Goal: Complete application form: Complete application form

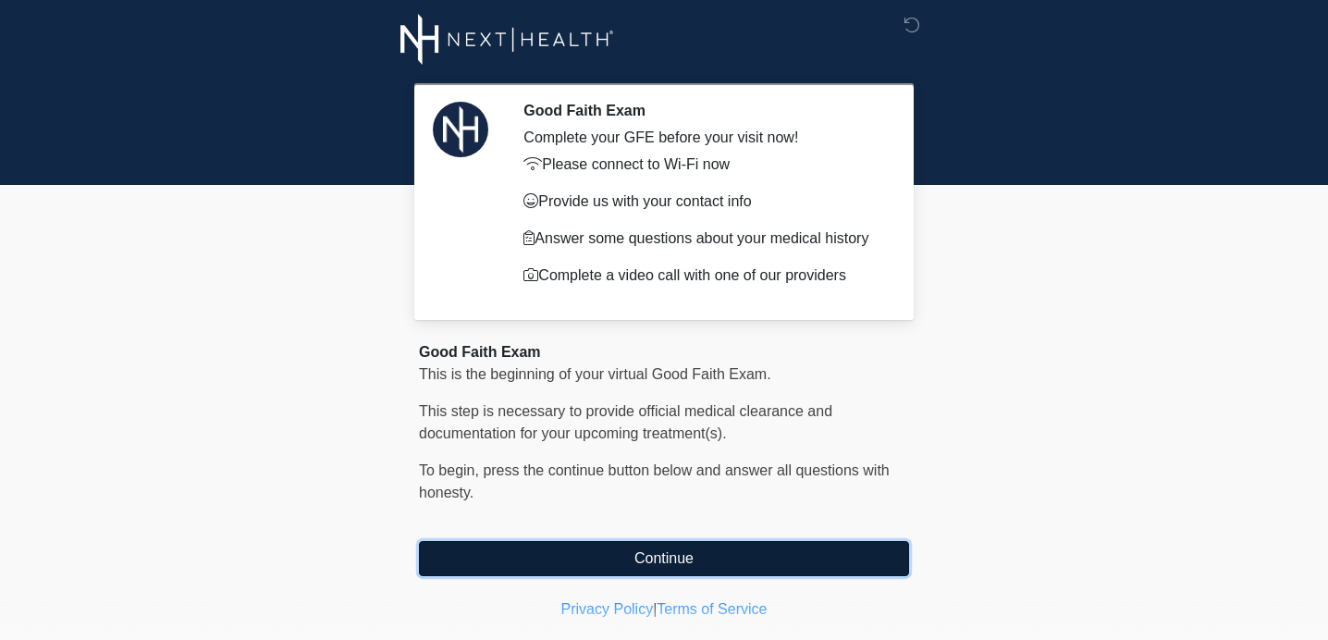
click at [658, 560] on button "Continue" at bounding box center [664, 558] width 490 height 35
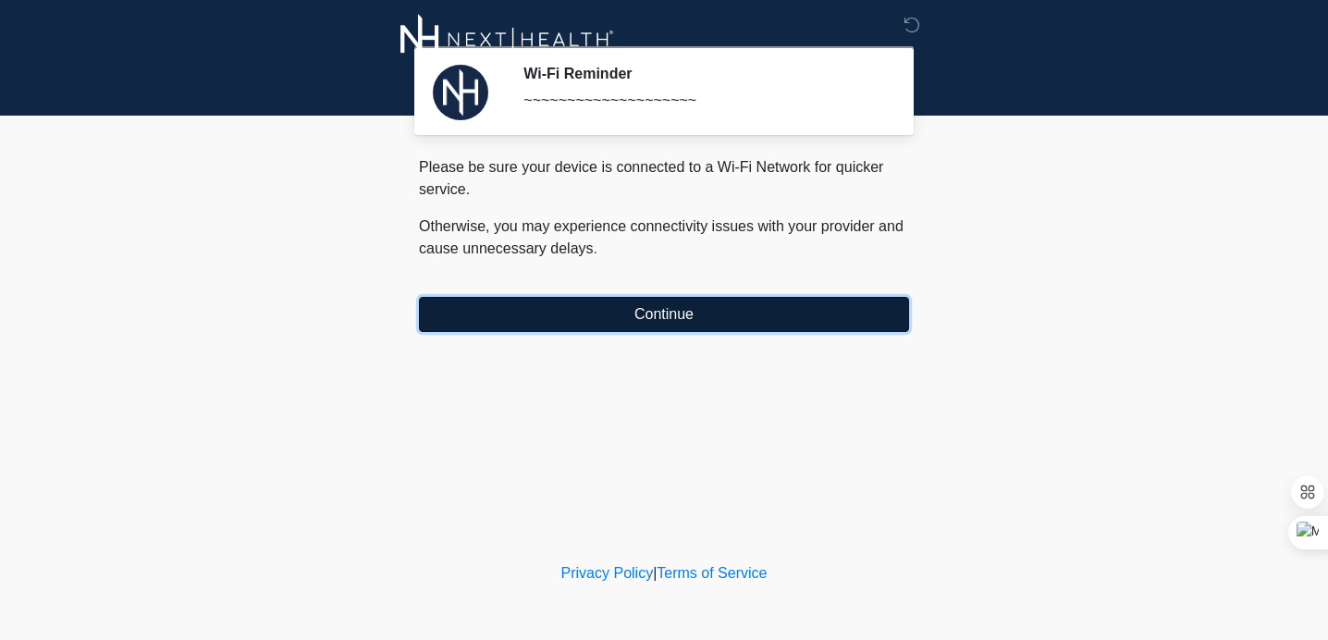
click at [693, 310] on button "Continue" at bounding box center [664, 314] width 490 height 35
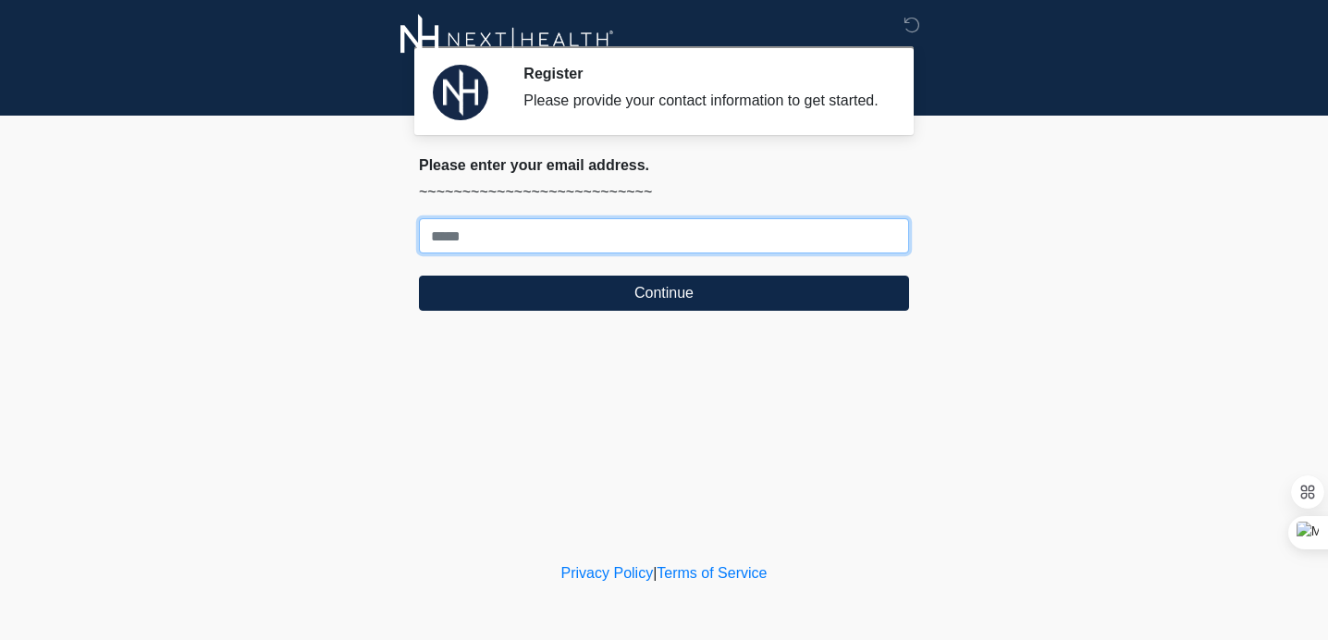
click at [726, 253] on input "Where should we email your treatment plan?" at bounding box center [664, 235] width 490 height 35
type input "**********"
click at [419, 276] on button "Continue" at bounding box center [664, 293] width 490 height 35
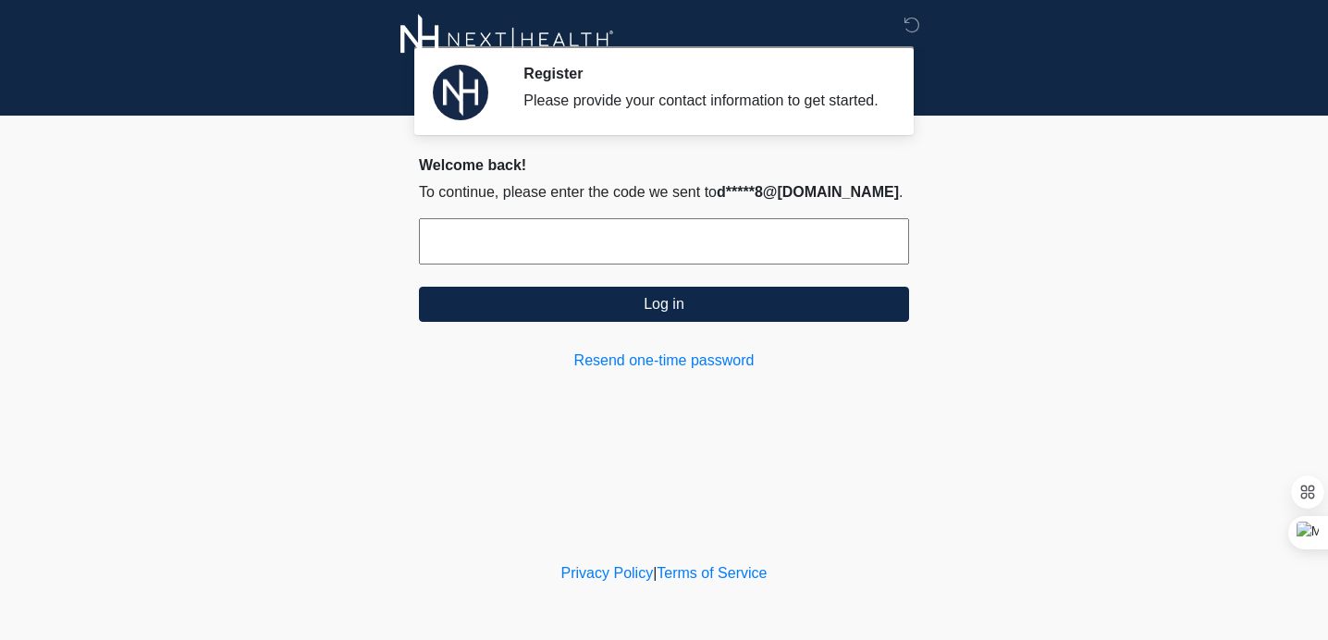
click at [737, 254] on input "text" at bounding box center [664, 241] width 490 height 46
type input "******"
click at [419, 287] on button "Log in" at bounding box center [664, 304] width 490 height 35
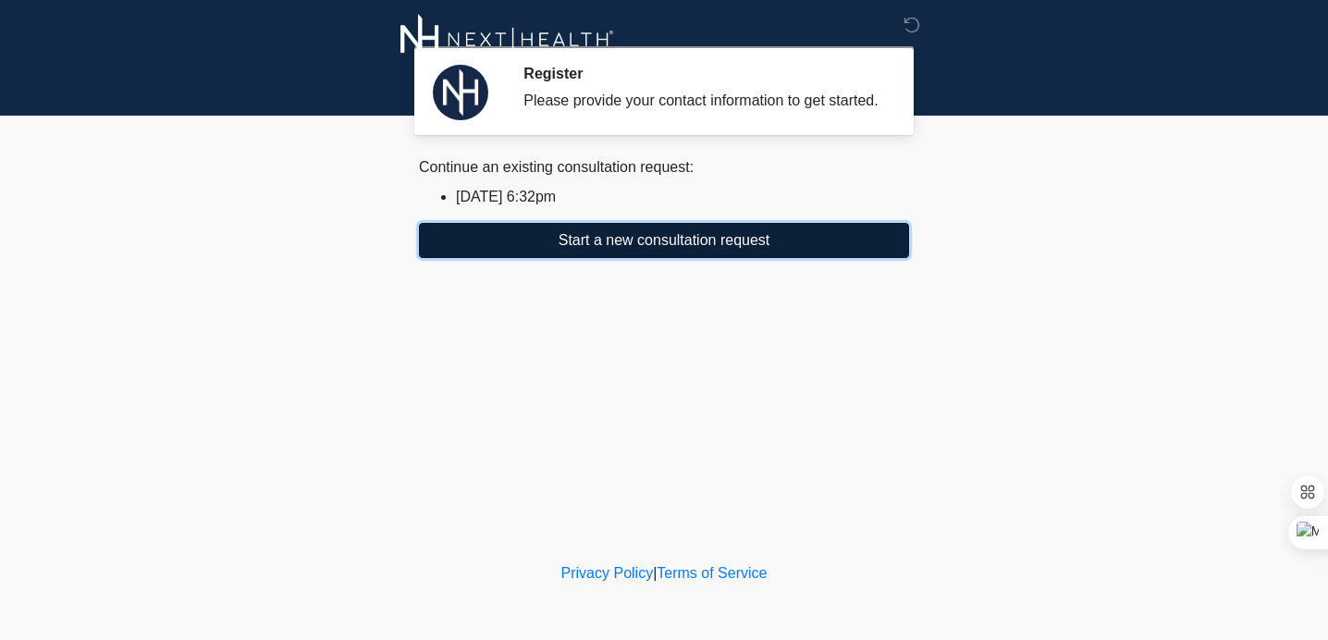
click at [660, 258] on button "Start a new consultation request" at bounding box center [664, 240] width 490 height 35
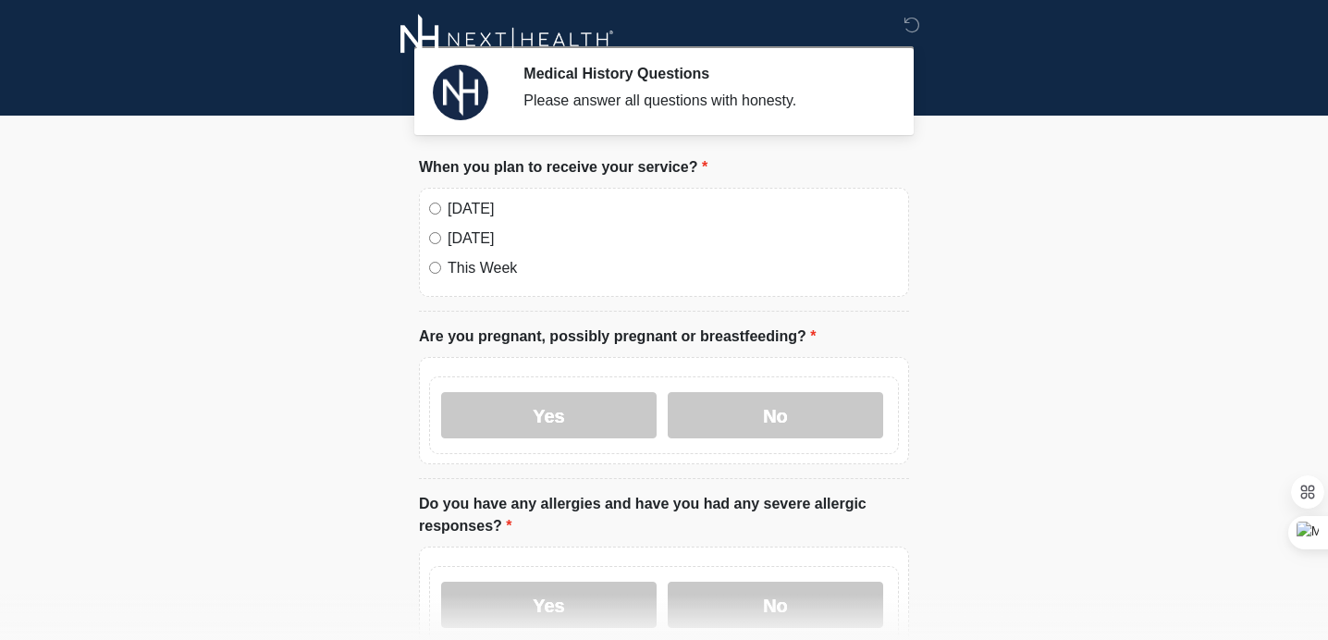
click at [460, 215] on label "[DATE]" at bounding box center [673, 209] width 451 height 22
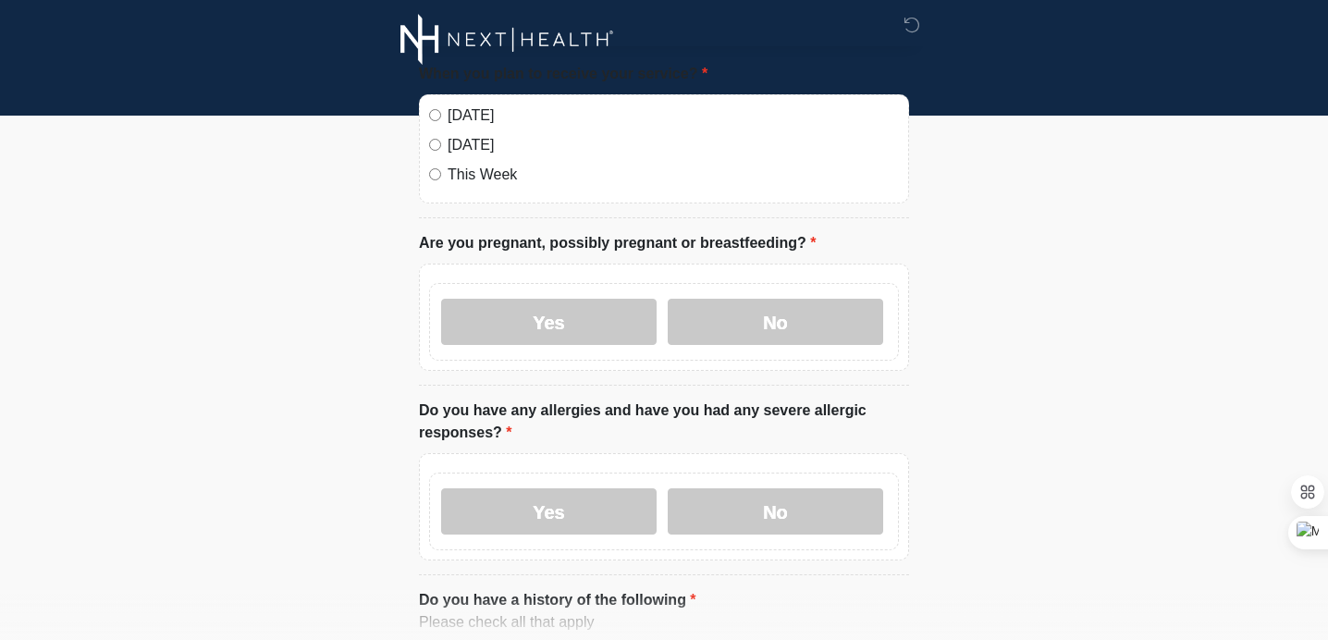
scroll to position [107, 0]
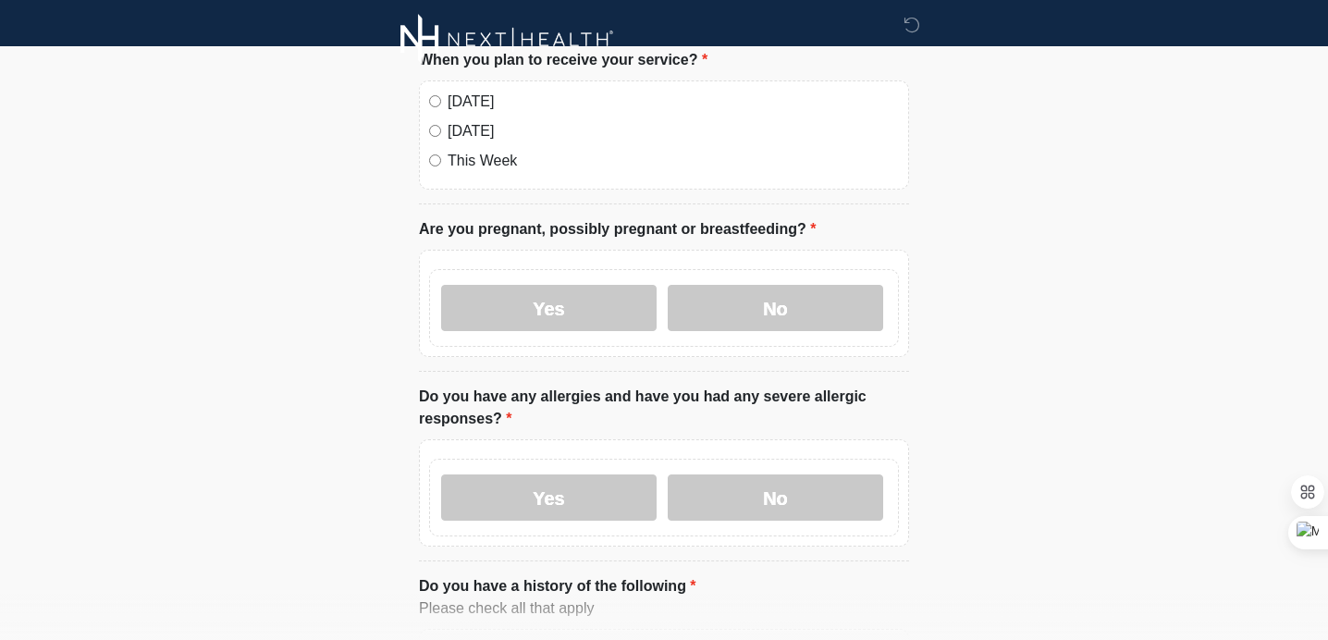
click at [477, 128] on label "[DATE]" at bounding box center [673, 131] width 451 height 22
click at [734, 298] on label "No" at bounding box center [775, 308] width 215 height 46
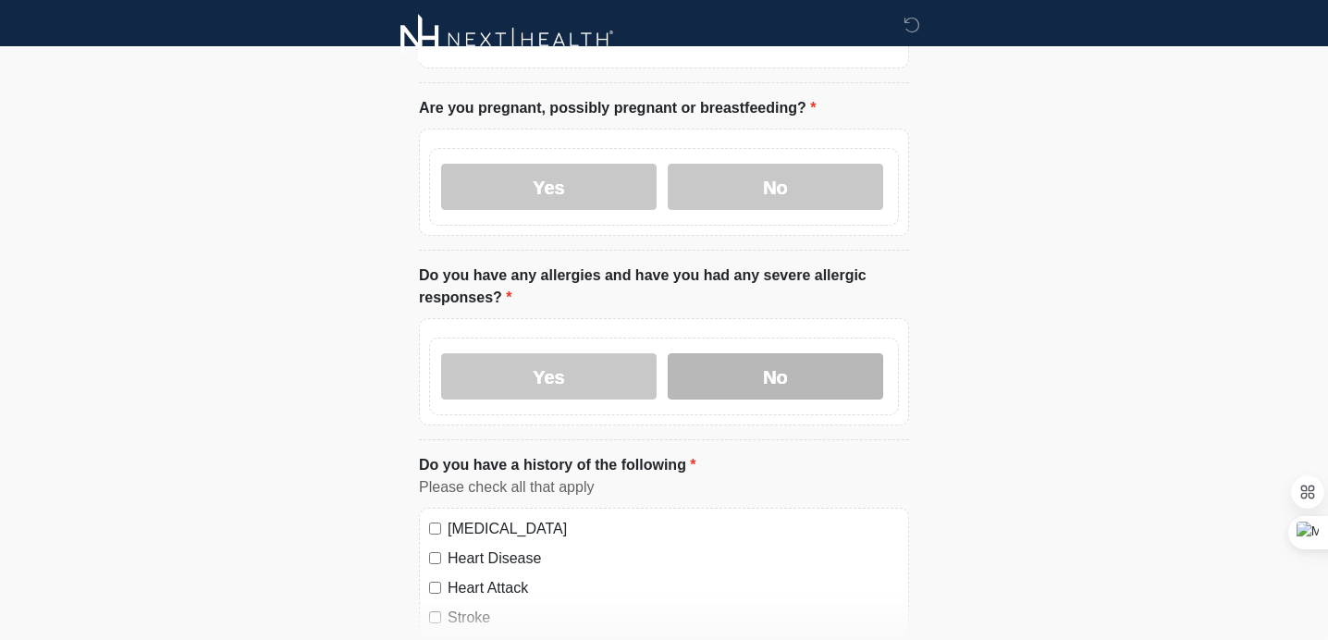
click at [734, 364] on label "No" at bounding box center [775, 376] width 215 height 46
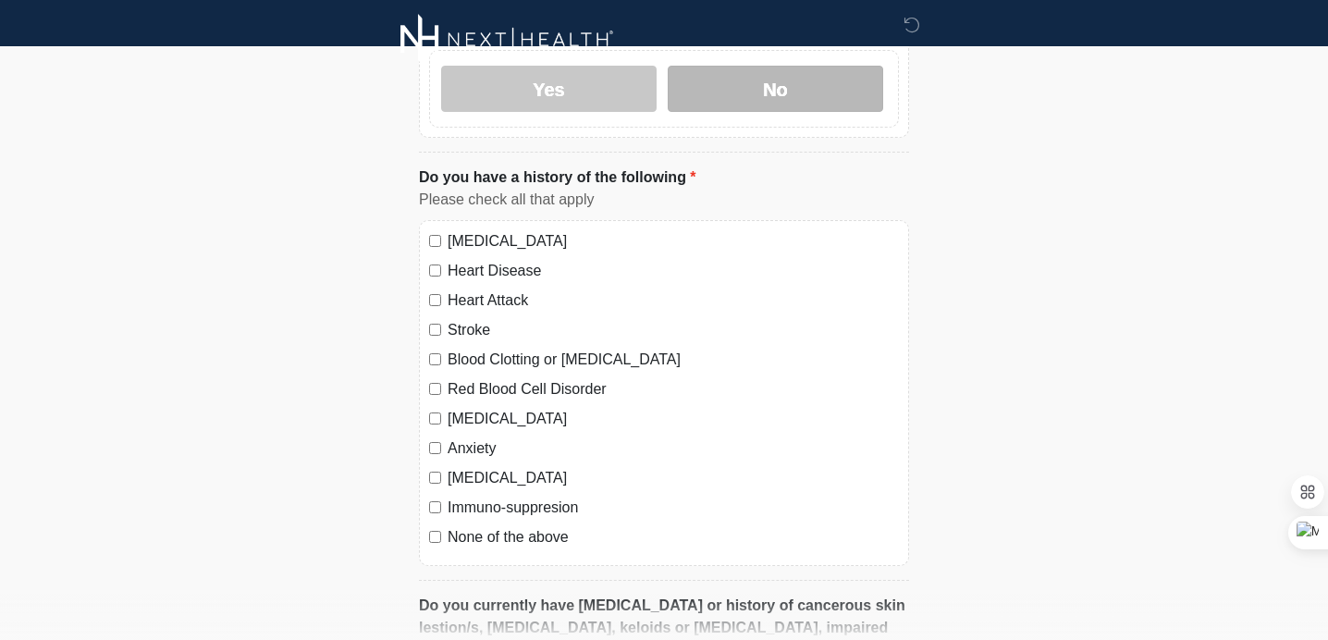
scroll to position [523, 0]
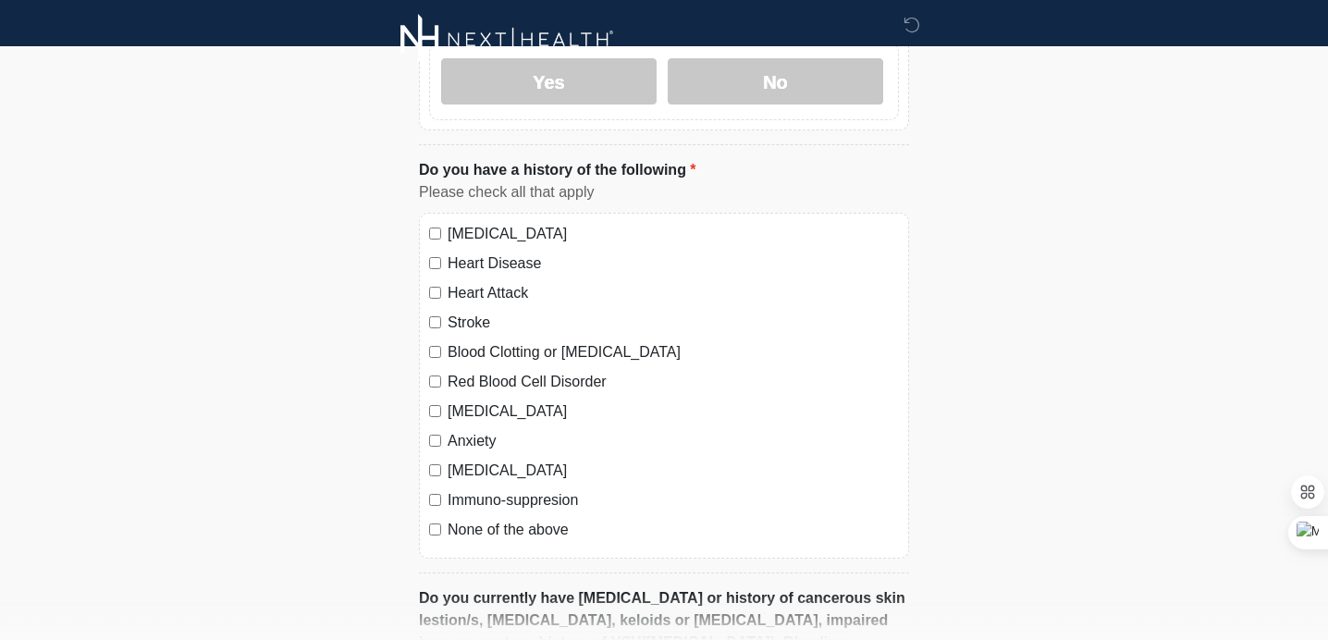
click at [533, 539] on div "[MEDICAL_DATA] Heart Disease Heart Attack Stroke Blood Clotting or [MEDICAL_DAT…" at bounding box center [664, 386] width 490 height 346
click at [542, 531] on label "None of the above" at bounding box center [673, 530] width 451 height 22
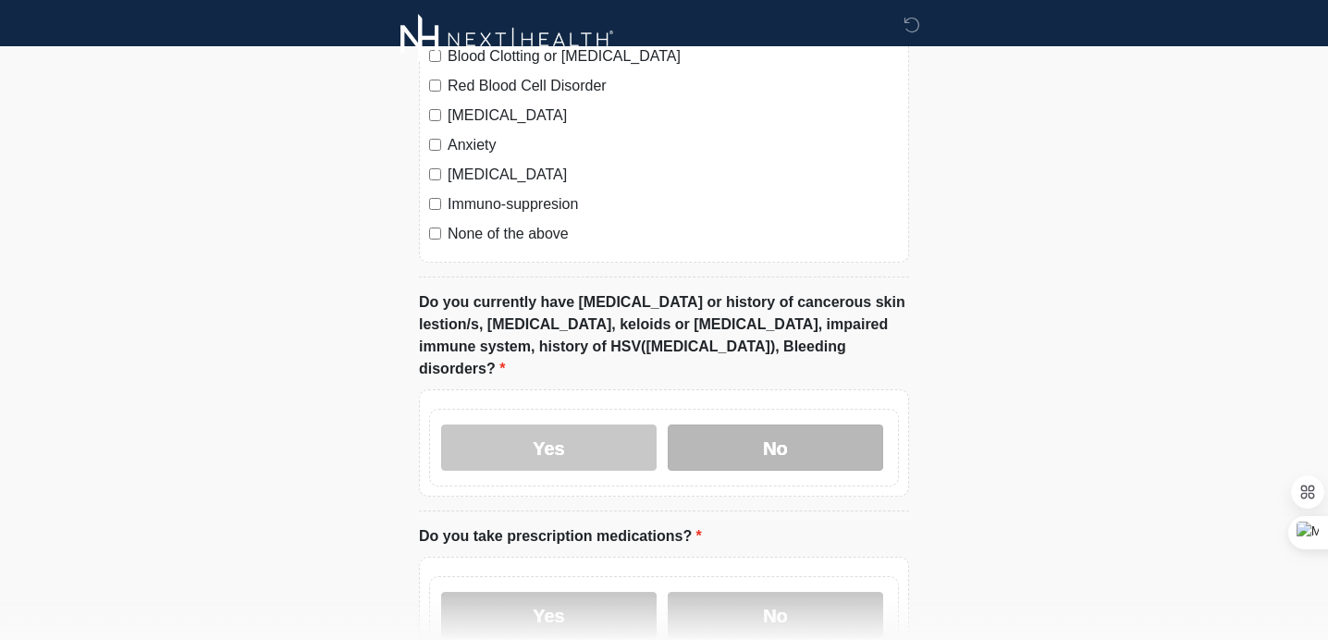
click at [763, 425] on label "No" at bounding box center [775, 447] width 215 height 46
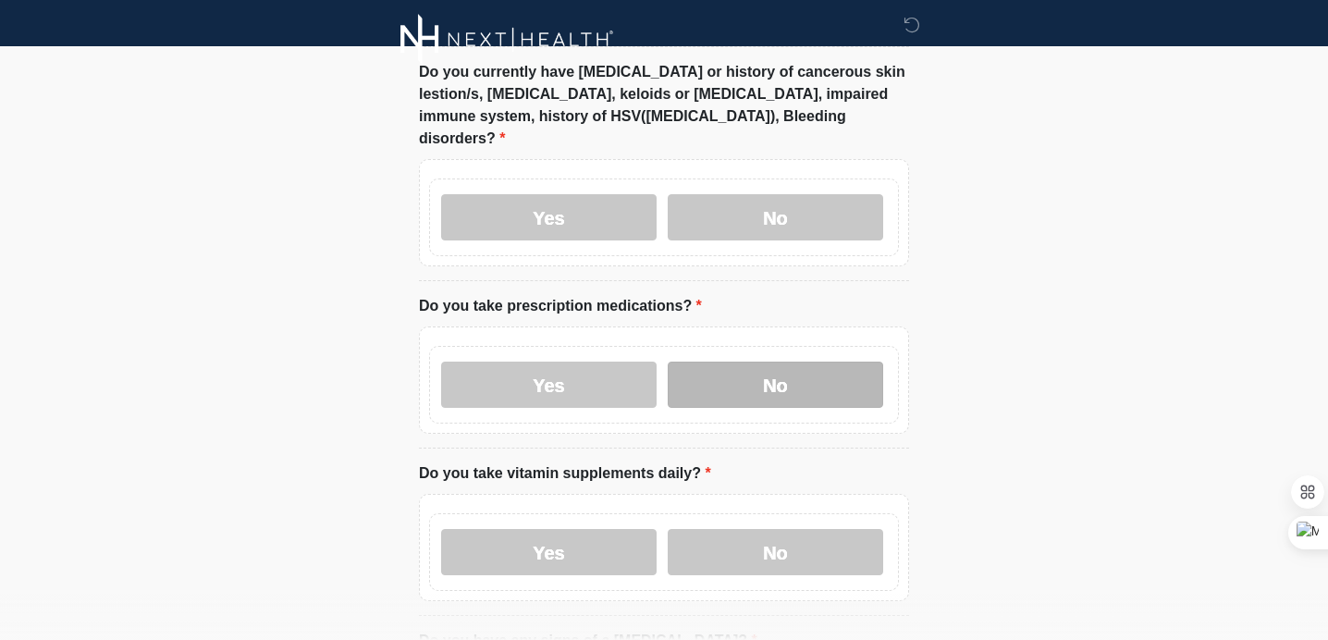
click at [822, 362] on label "No" at bounding box center [775, 385] width 215 height 46
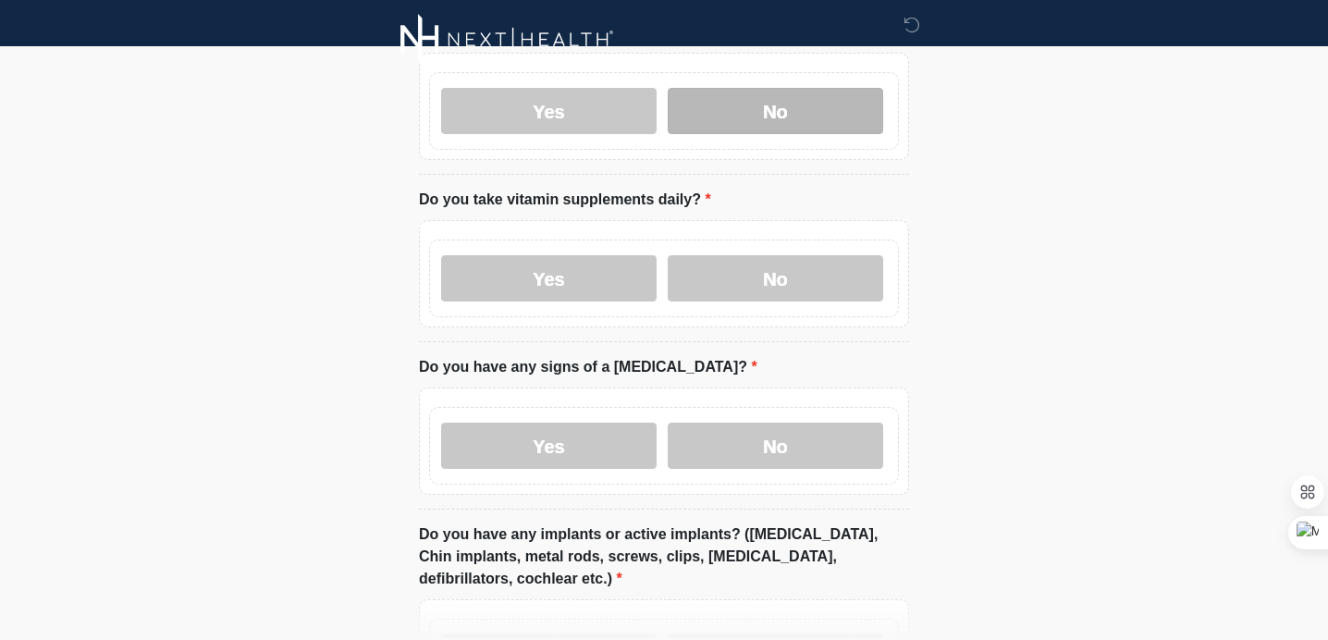
scroll to position [1345, 0]
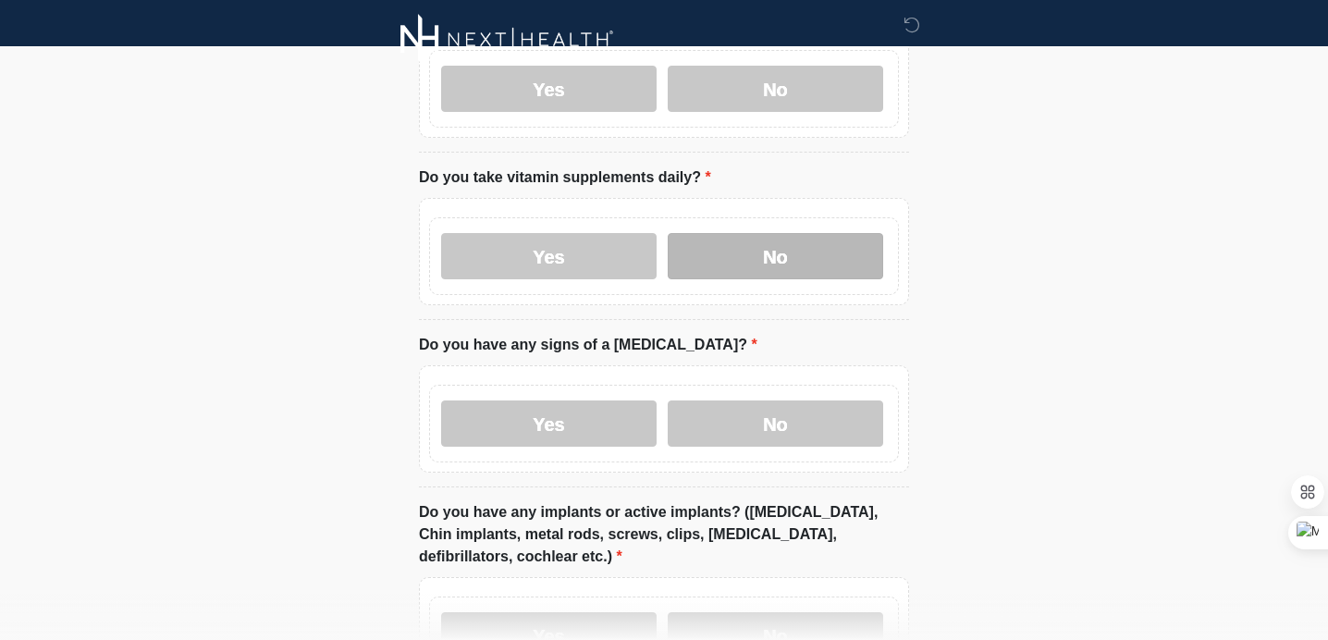
click at [841, 233] on label "No" at bounding box center [775, 256] width 215 height 46
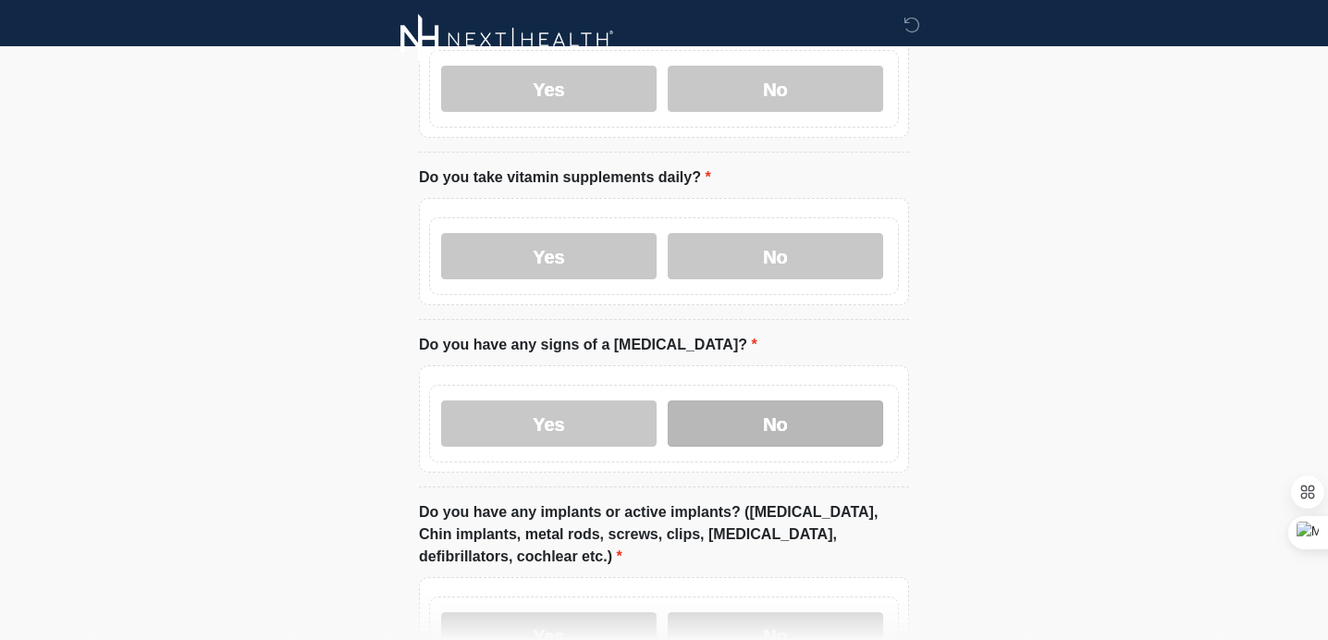
click at [817, 400] on label "No" at bounding box center [775, 423] width 215 height 46
click at [542, 217] on div "Yes No" at bounding box center [664, 256] width 470 height 78
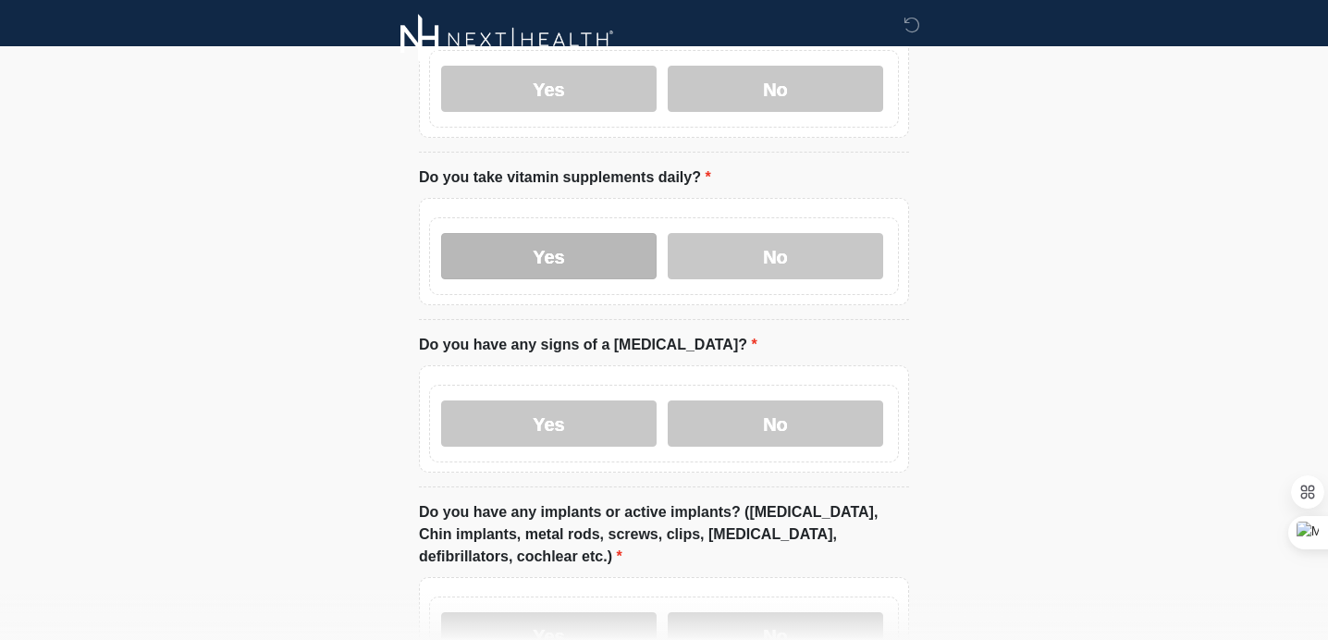
click at [551, 233] on label "Yes" at bounding box center [548, 256] width 215 height 46
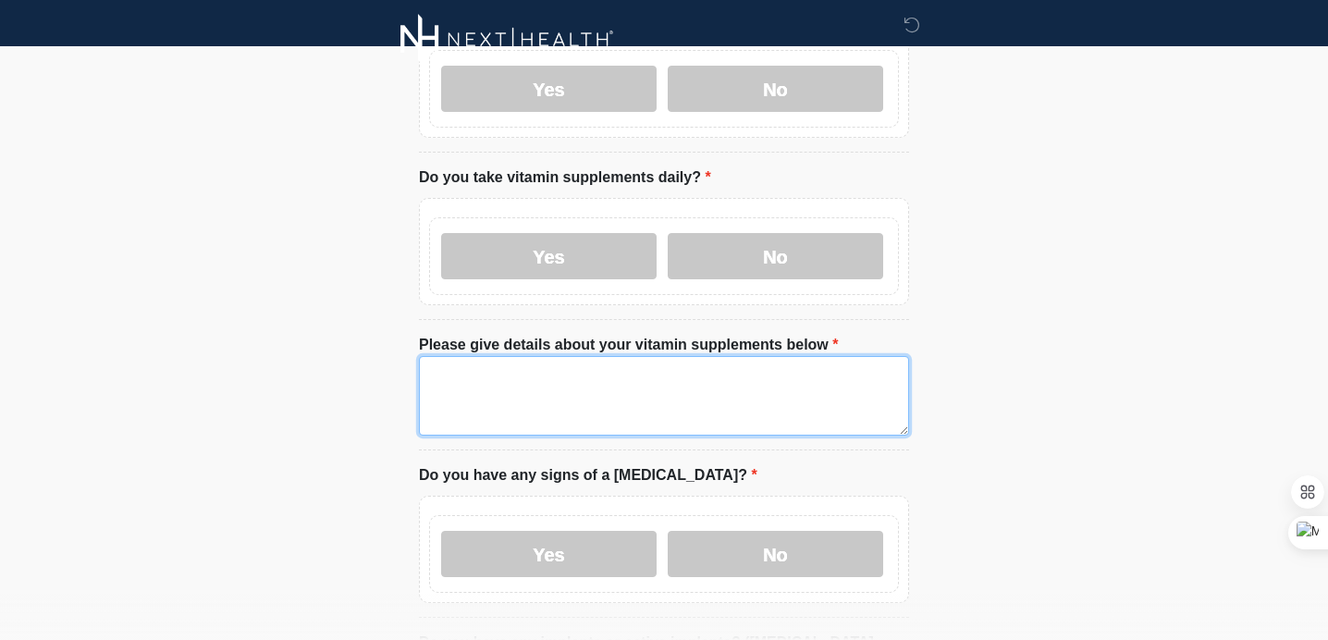
click at [644, 376] on textarea "Please give details about your vitamin supplements below" at bounding box center [664, 396] width 490 height 80
click at [474, 371] on textarea "**********" at bounding box center [664, 396] width 490 height 80
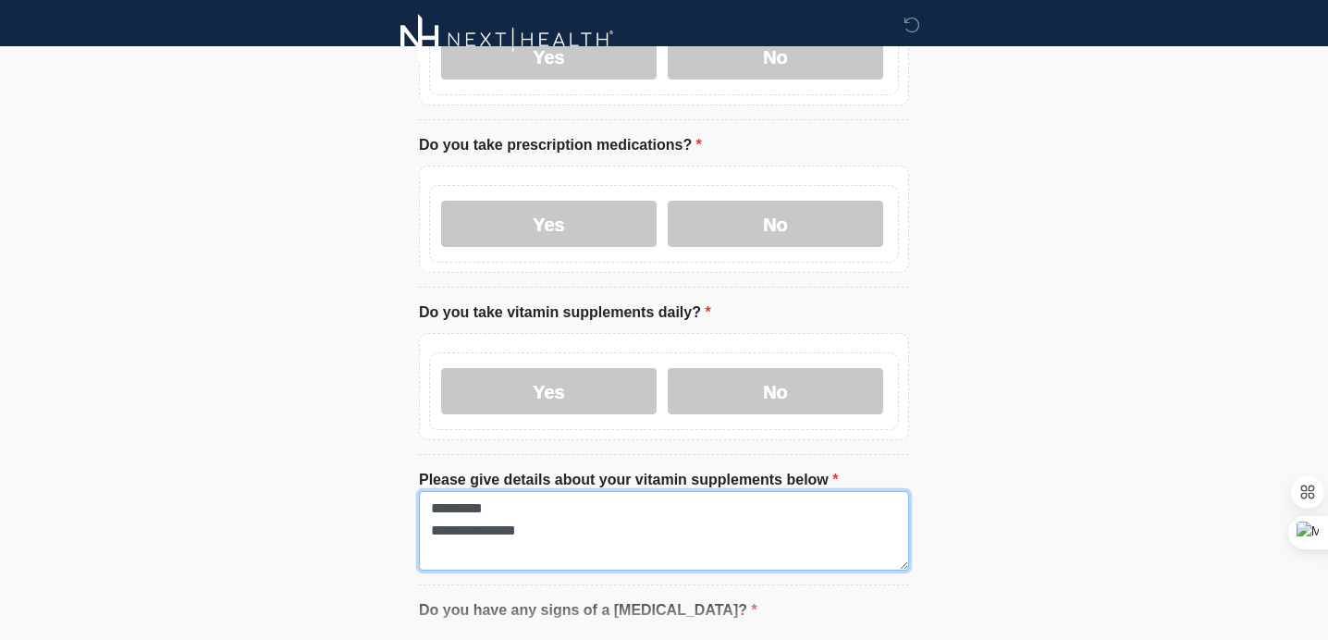
scroll to position [1206, 0]
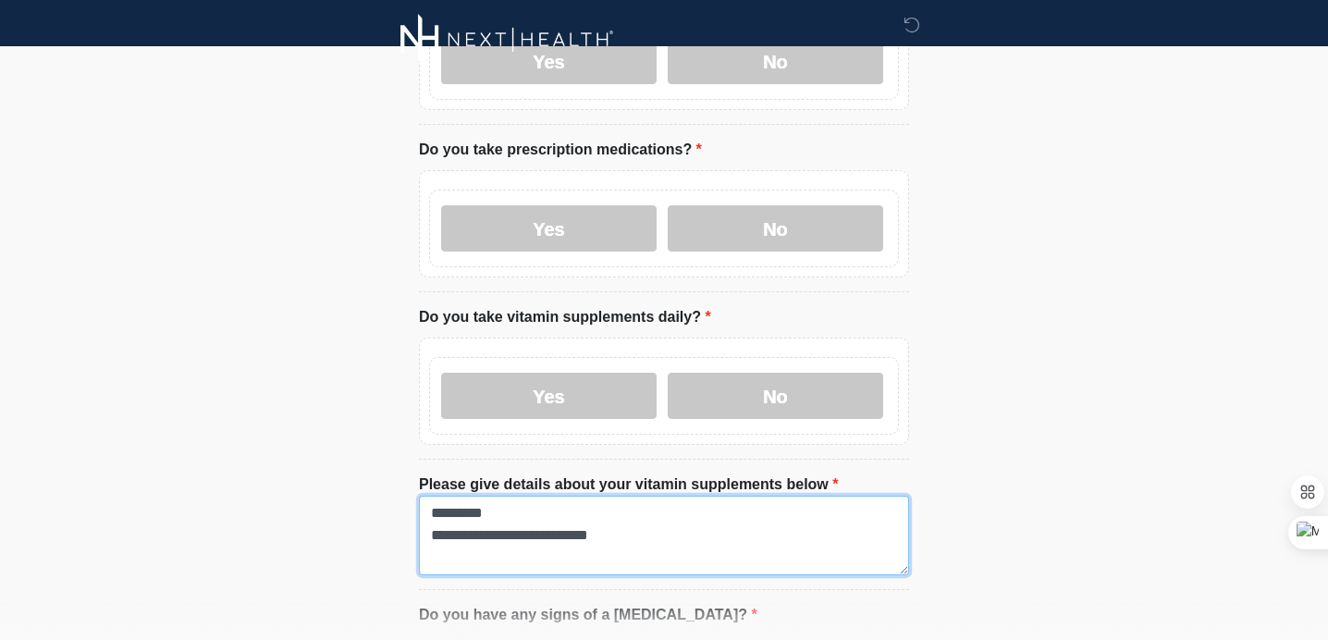
drag, startPoint x: 643, startPoint y: 513, endPoint x: 427, endPoint y: 514, distance: 215.4
click at [427, 514] on textarea "**********" at bounding box center [664, 536] width 490 height 80
type textarea "**********"
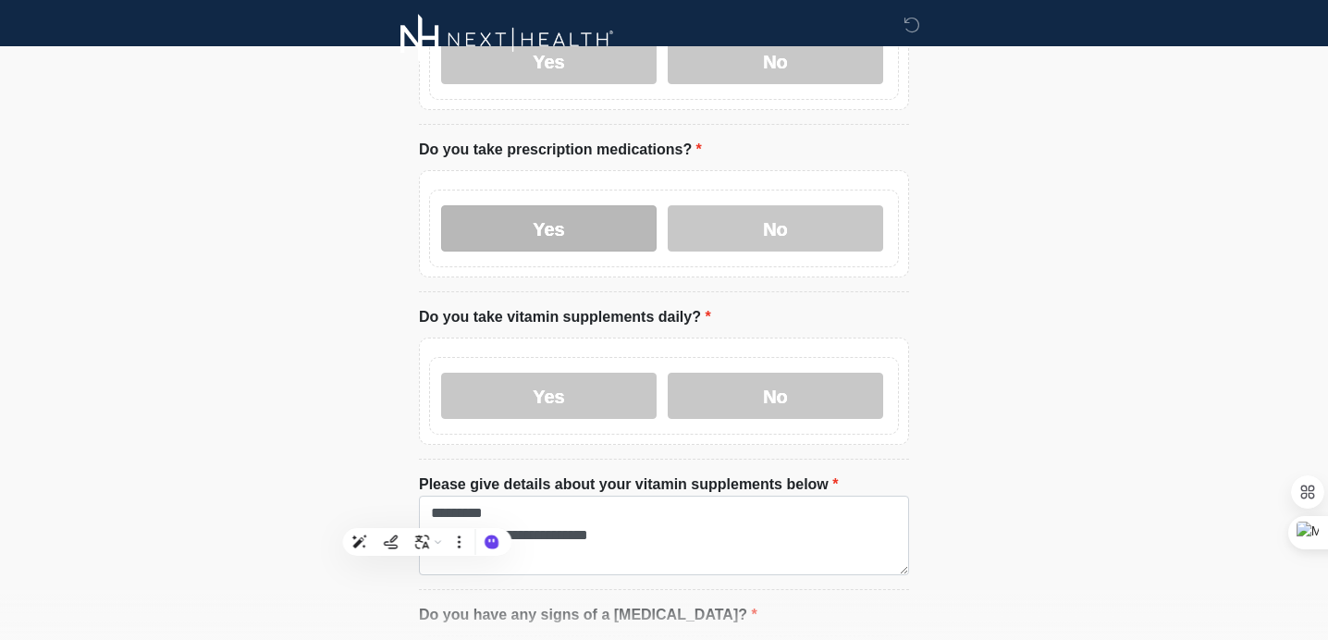
click at [556, 208] on label "Yes" at bounding box center [548, 228] width 215 height 46
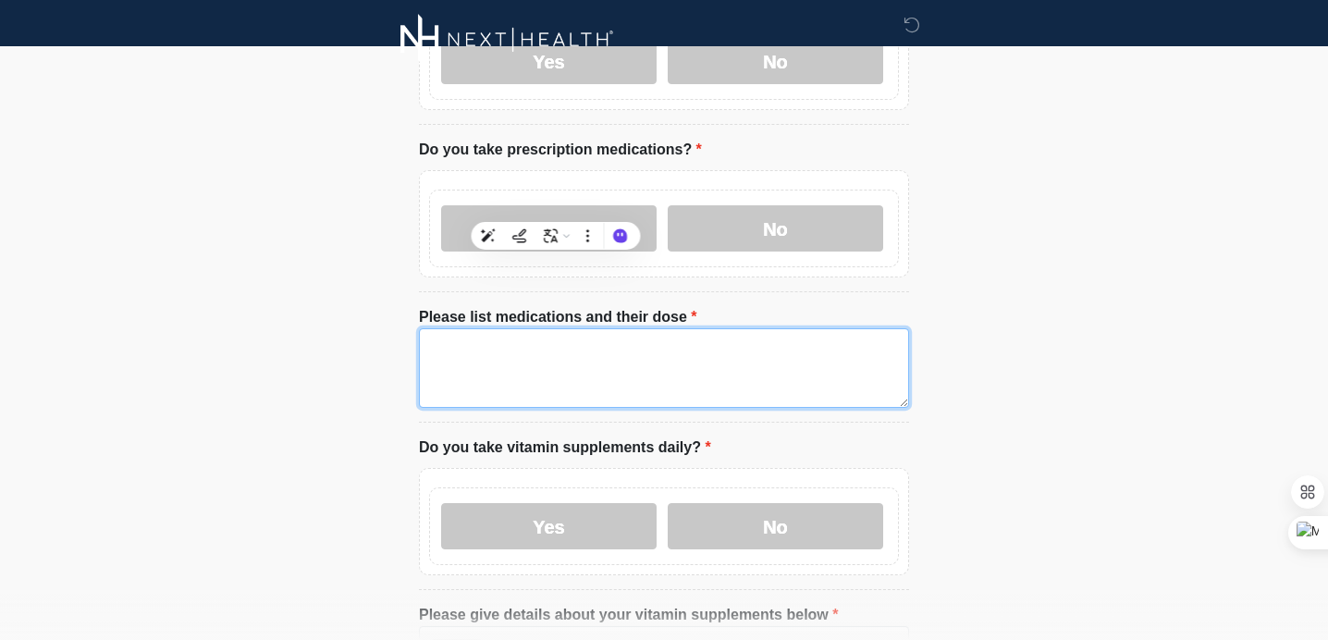
click at [595, 330] on textarea "Please list medications and their dose" at bounding box center [664, 368] width 490 height 80
paste textarea "**********"
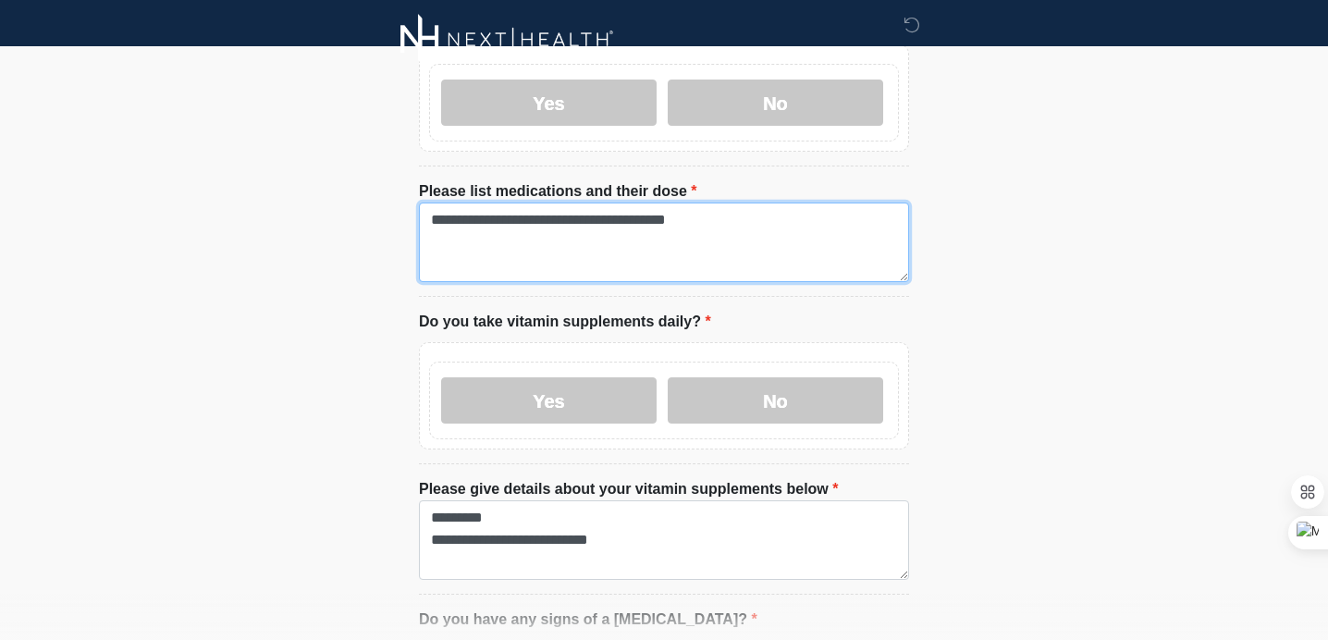
type textarea "**********"
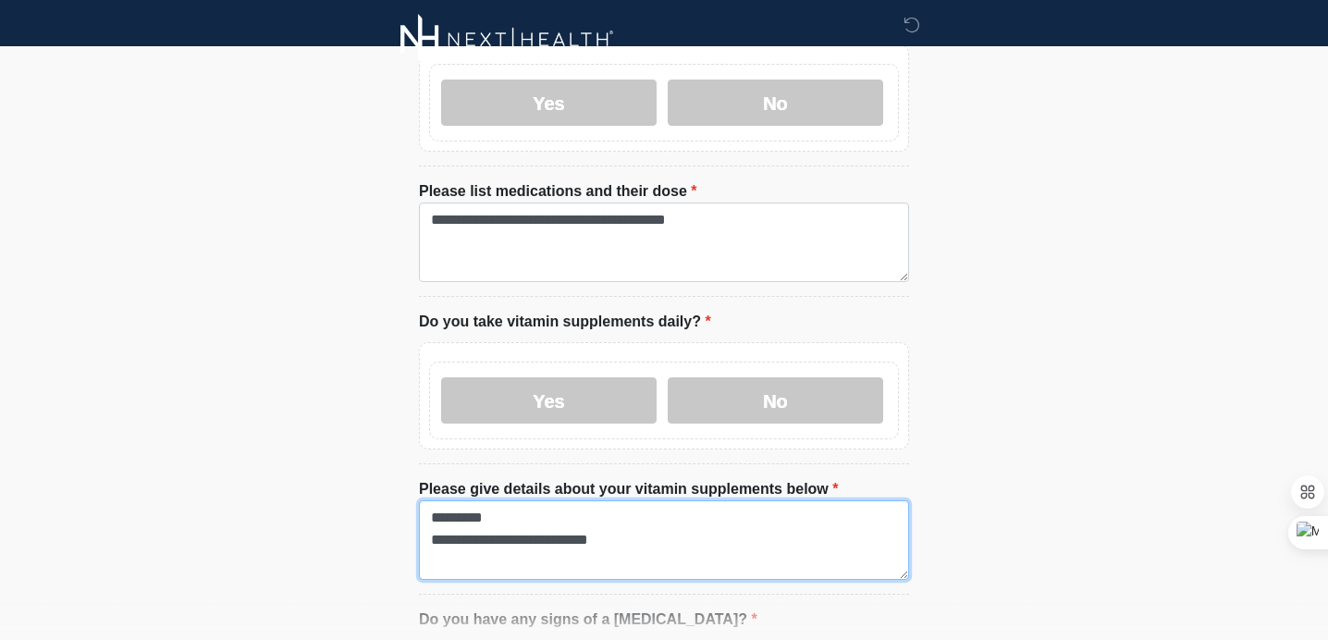
drag, startPoint x: 652, startPoint y: 515, endPoint x: 632, endPoint y: 493, distance: 29.5
click at [632, 500] on textarea "**********" at bounding box center [664, 540] width 490 height 80
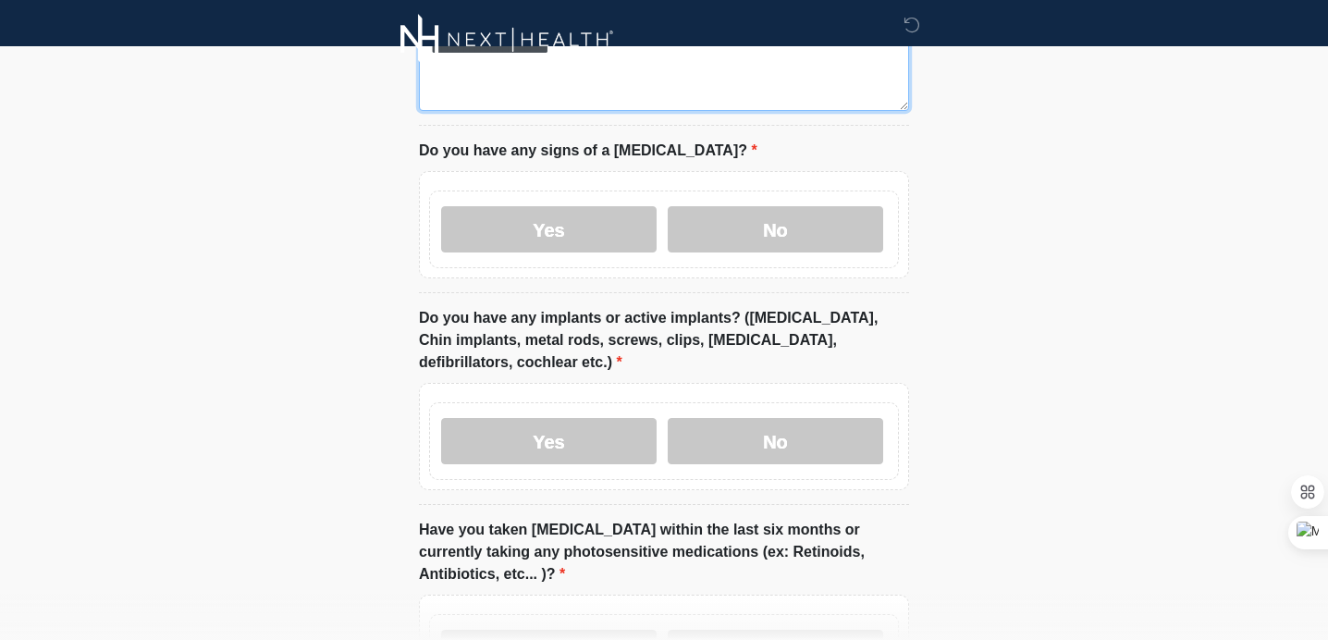
scroll to position [1801, 0]
type textarea "**********"
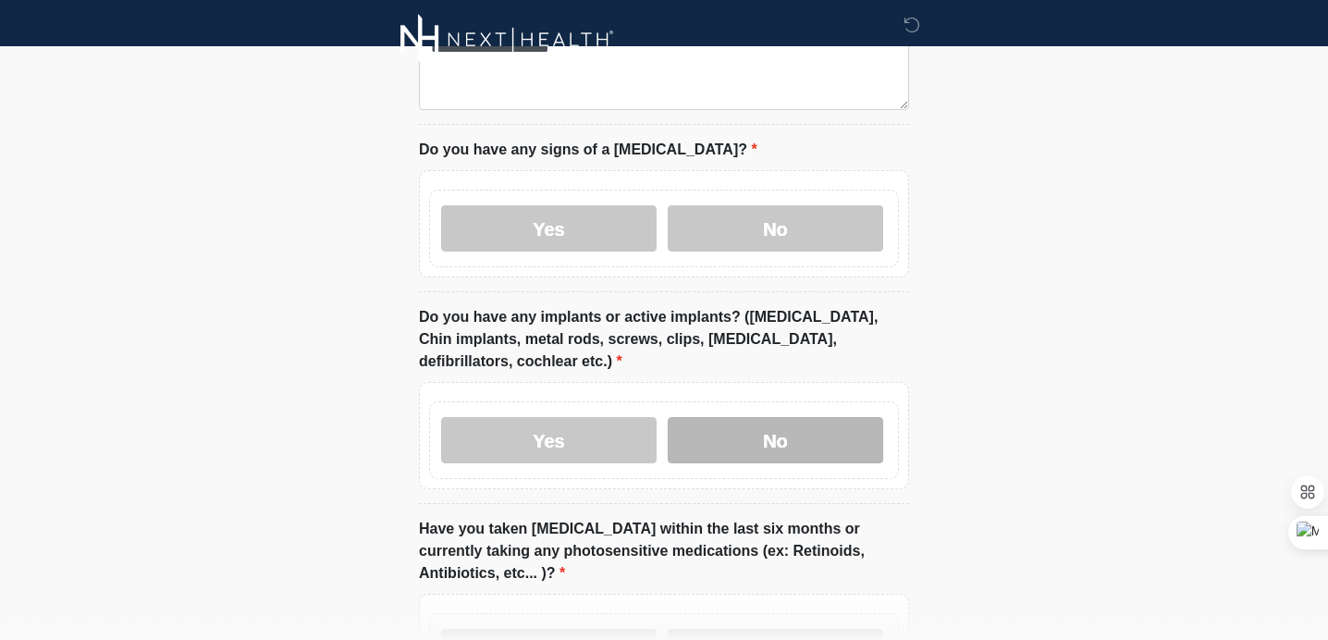
click at [847, 417] on label "No" at bounding box center [775, 440] width 215 height 46
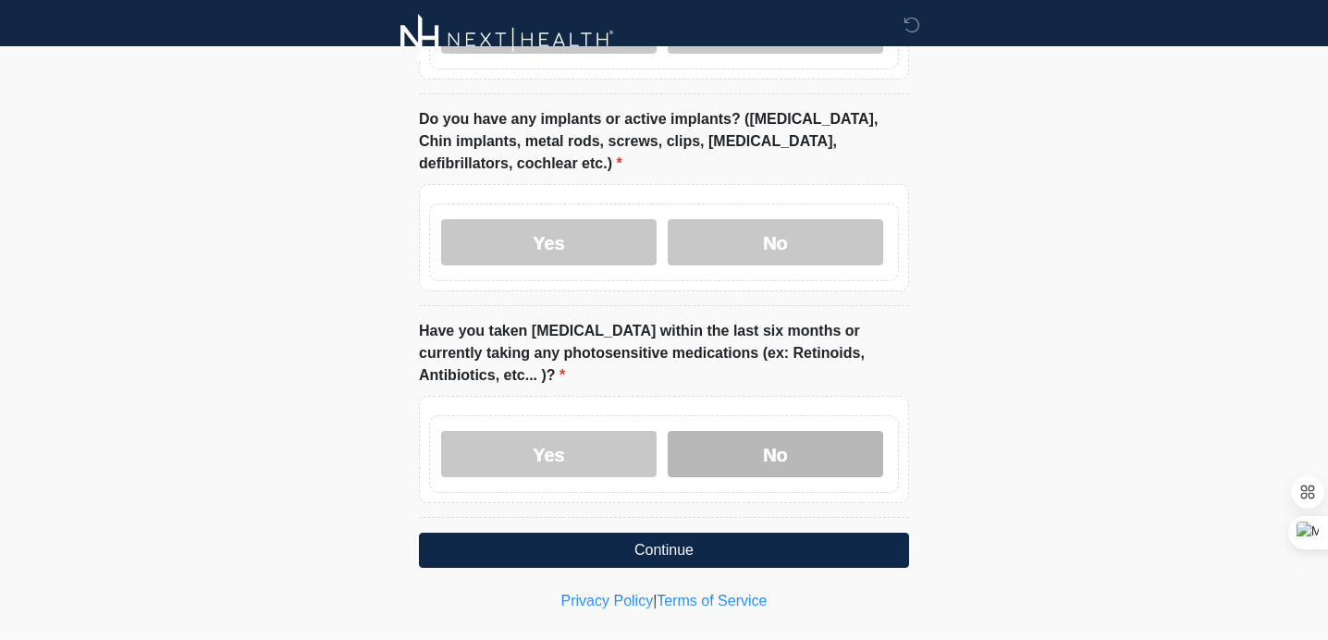
click at [823, 431] on label "No" at bounding box center [775, 454] width 215 height 46
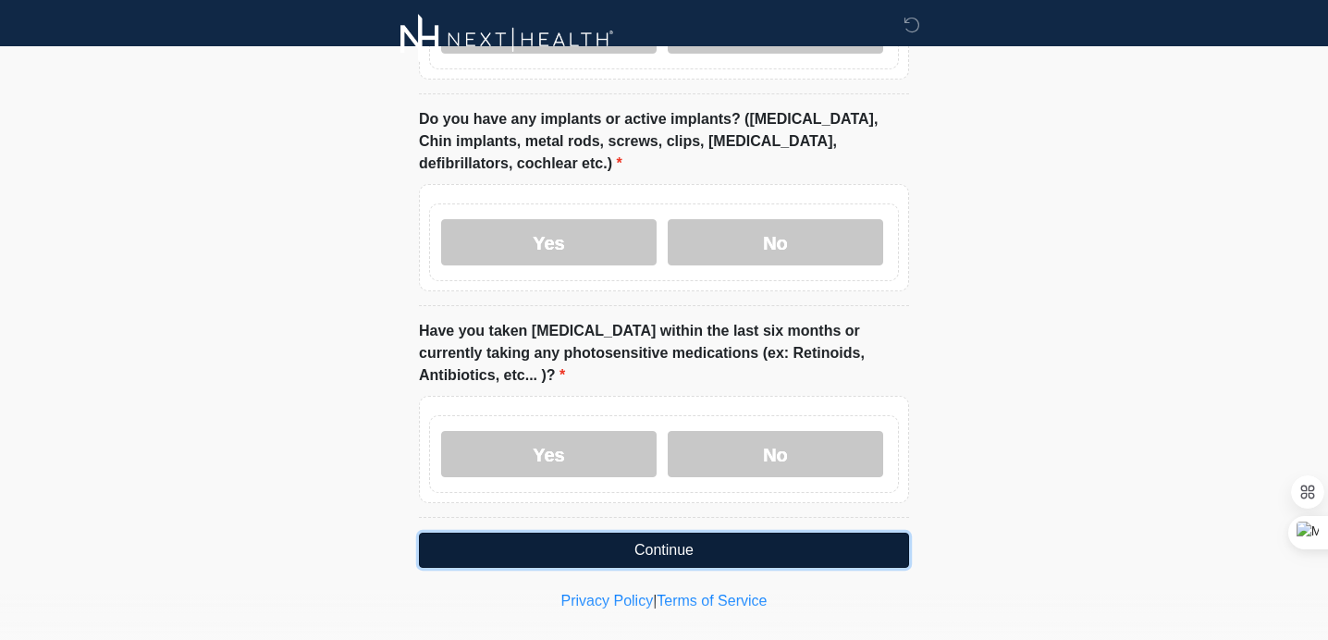
click at [785, 533] on button "Continue" at bounding box center [664, 550] width 490 height 35
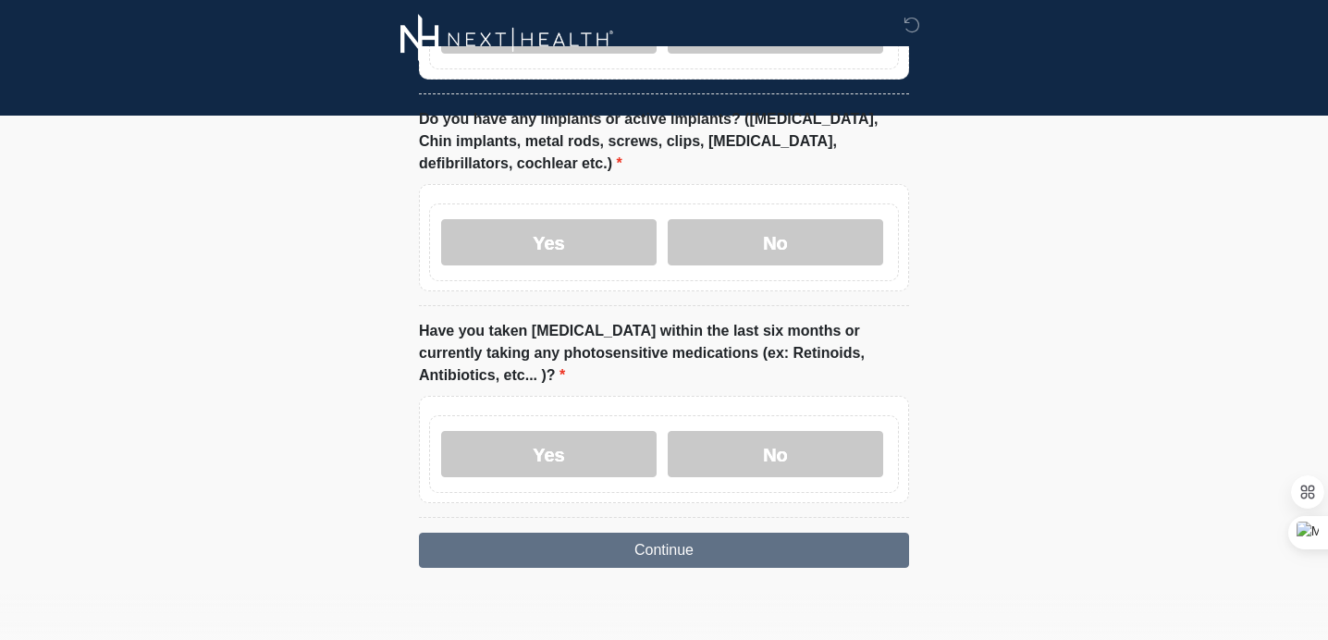
scroll to position [0, 0]
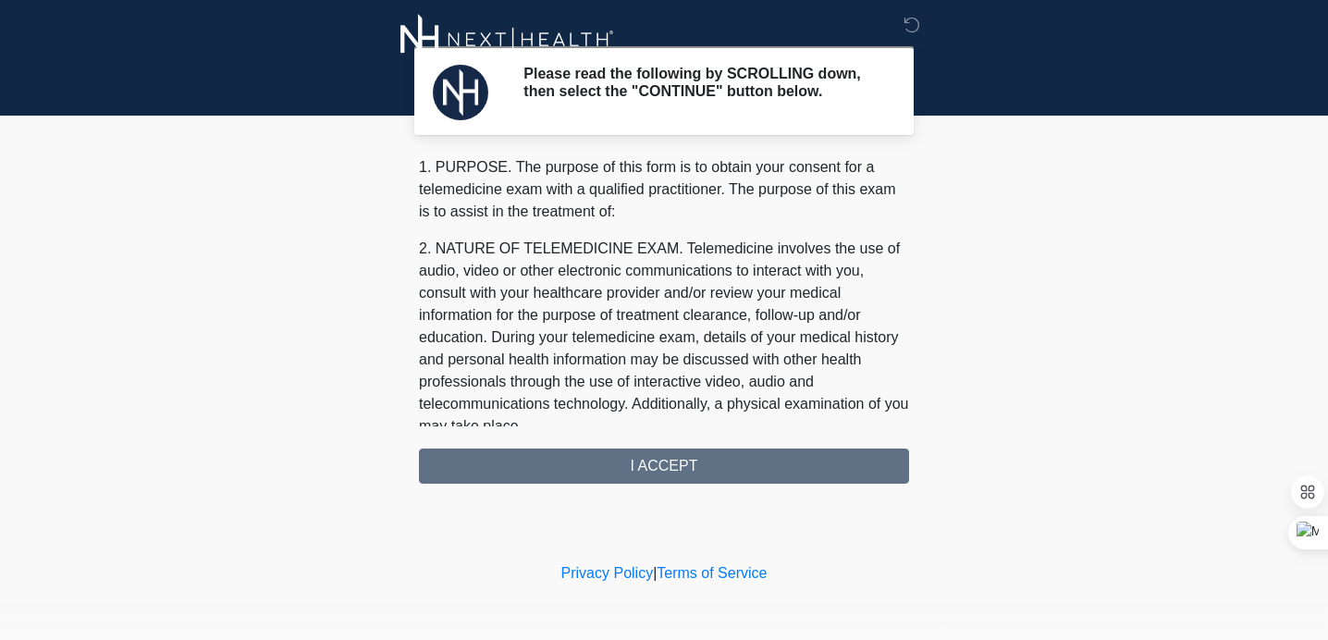
click at [658, 466] on div "1. PURPOSE. The purpose of this form is to obtain your consent for a telemedici…" at bounding box center [664, 319] width 490 height 327
click at [754, 473] on div "1. PURPOSE. The purpose of this form is to obtain your consent for a telemedici…" at bounding box center [664, 319] width 490 height 327
click at [655, 458] on div "1. PURPOSE. The purpose of this form is to obtain your consent for a telemedici…" at bounding box center [664, 319] width 490 height 327
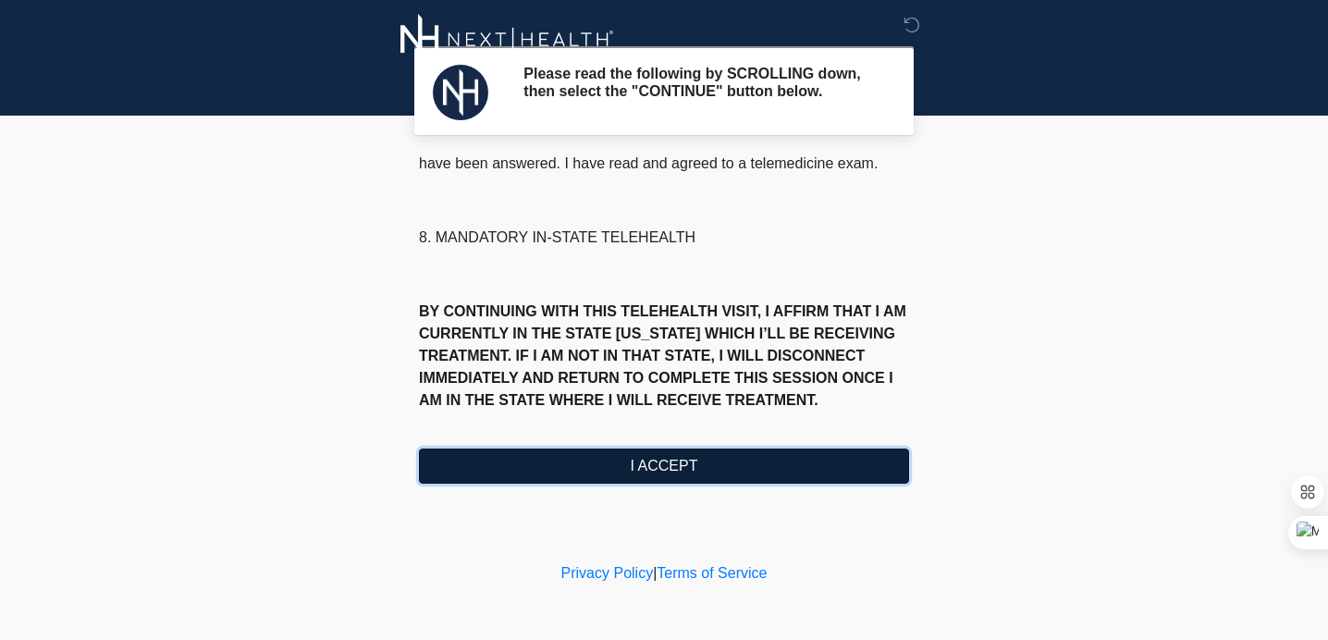
click at [668, 462] on button "I ACCEPT" at bounding box center [664, 465] width 490 height 35
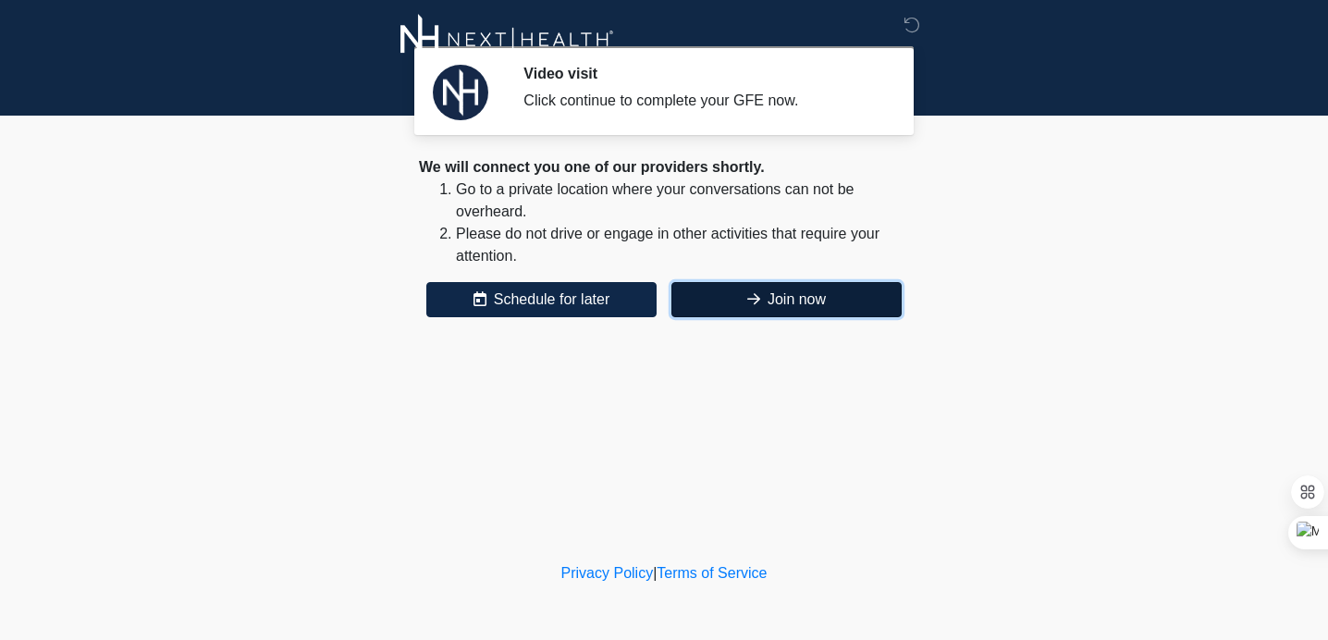
click at [739, 293] on button "Join now" at bounding box center [786, 299] width 230 height 35
